Goal: Information Seeking & Learning: Learn about a topic

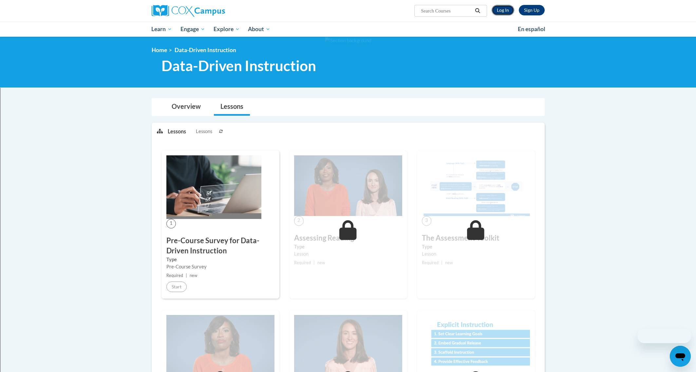
click at [503, 14] on link "Log In" at bounding box center [503, 10] width 23 height 10
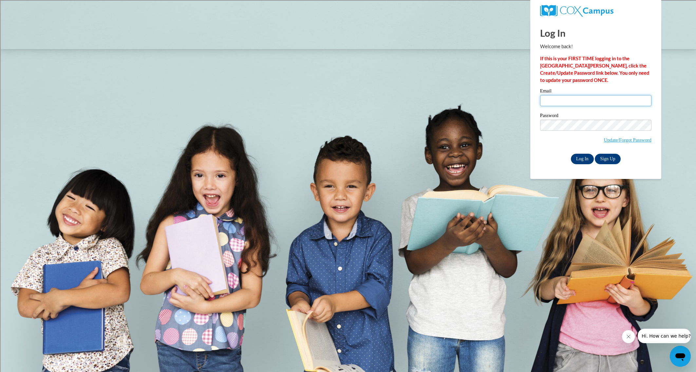
type input "cristina.salazar@rusd.org"
click at [580, 159] on input "Log In" at bounding box center [582, 159] width 23 height 10
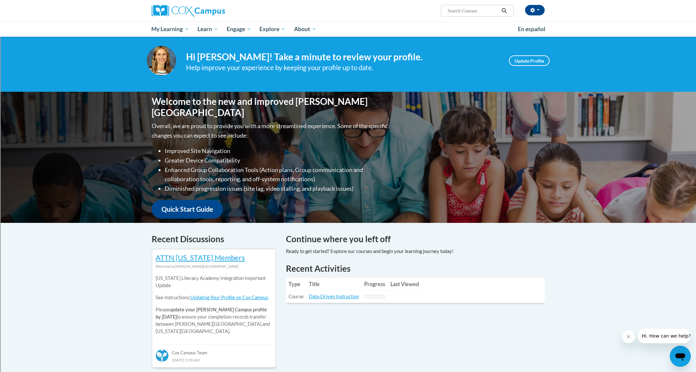
scroll to position [9, 0]
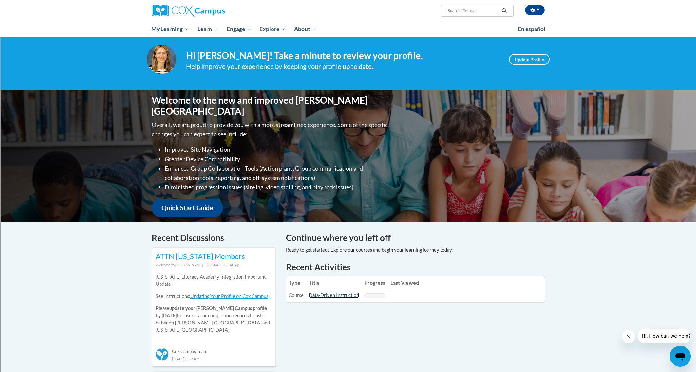
click at [334, 295] on link "Data-Driven Instruction" at bounding box center [334, 295] width 50 height 6
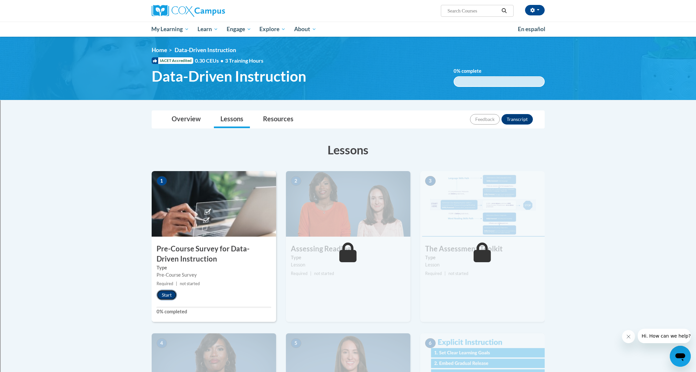
click at [167, 294] on button "Start" at bounding box center [167, 295] width 20 height 10
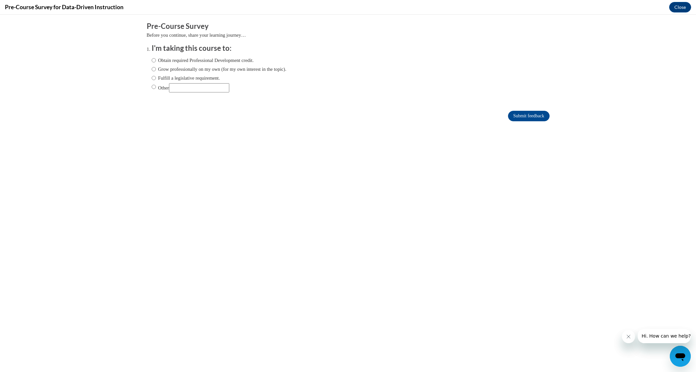
click at [157, 62] on label "Obtain required Professional Development credit." at bounding box center [203, 60] width 102 height 7
click at [156, 62] on input "Obtain required Professional Development credit." at bounding box center [154, 60] width 4 height 7
radio input "true"
click at [526, 121] on input "Submit feedback" at bounding box center [528, 116] width 41 height 10
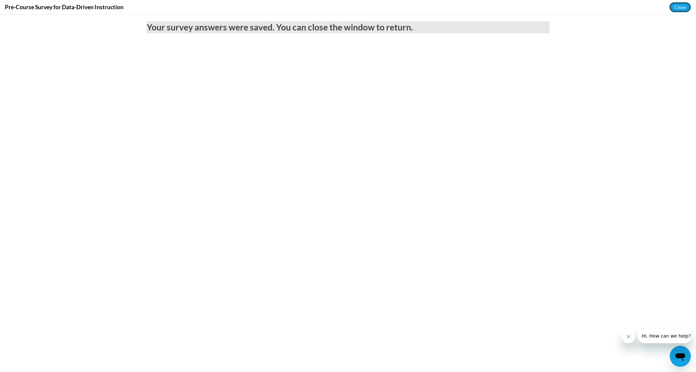
click at [682, 8] on button "Close" at bounding box center [680, 7] width 22 height 10
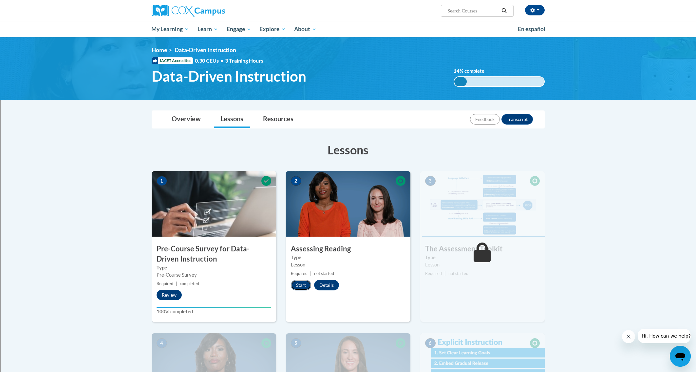
click at [305, 285] on button "Start" at bounding box center [301, 285] width 20 height 10
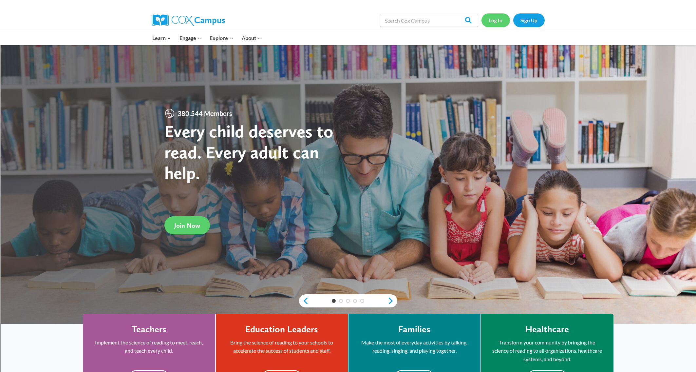
click at [498, 20] on link "Log In" at bounding box center [496, 19] width 29 height 13
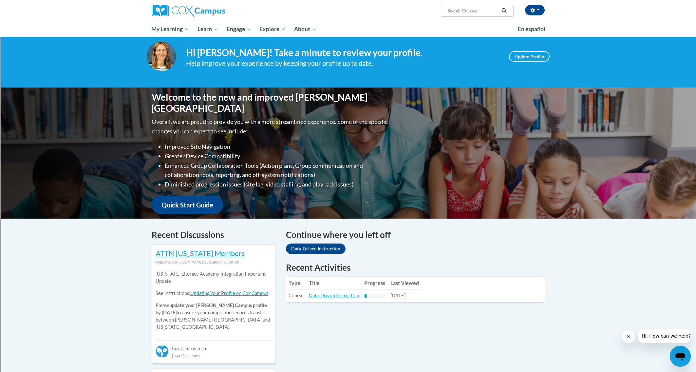
scroll to position [14, 0]
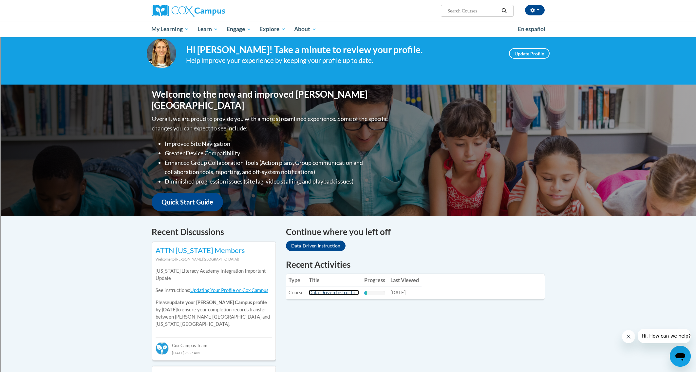
click at [322, 292] on link "Data-Driven Instruction" at bounding box center [334, 293] width 50 height 6
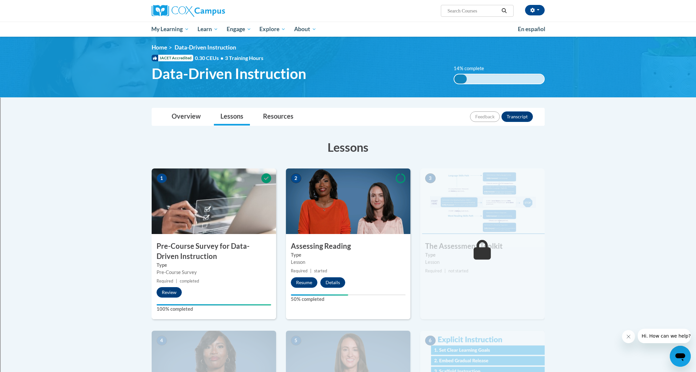
scroll to position [4, 0]
